Goal: Task Accomplishment & Management: Complete application form

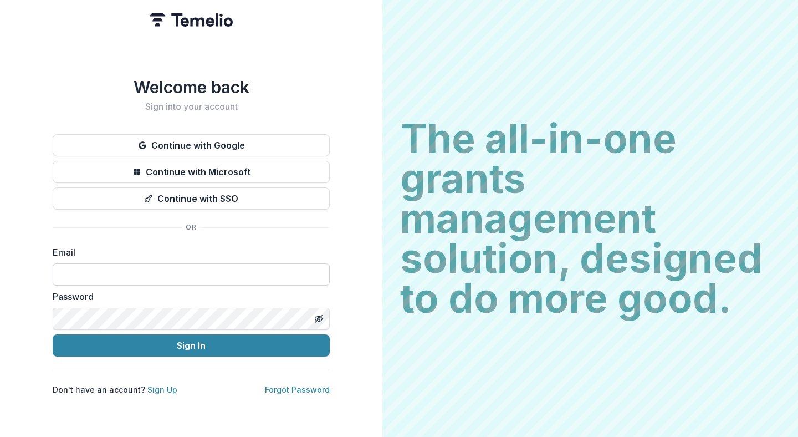
click at [199, 264] on input at bounding box center [191, 274] width 277 height 22
type input "*"
type input "**********"
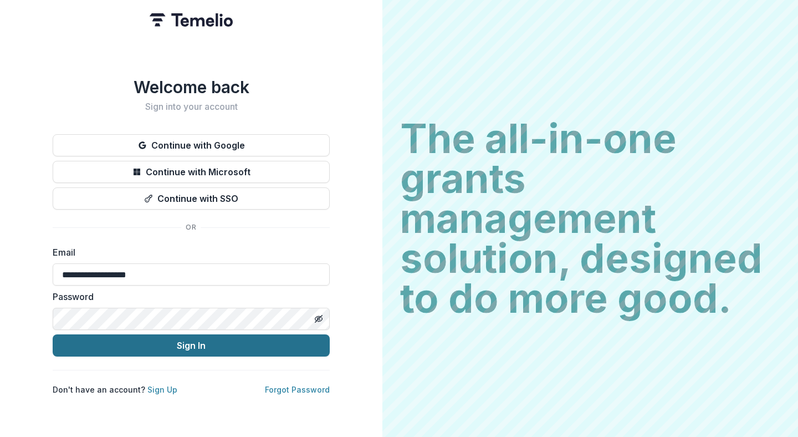
click at [162, 343] on button "Sign In" at bounding box center [191, 345] width 277 height 22
